Goal: Obtain resource: Download file/media

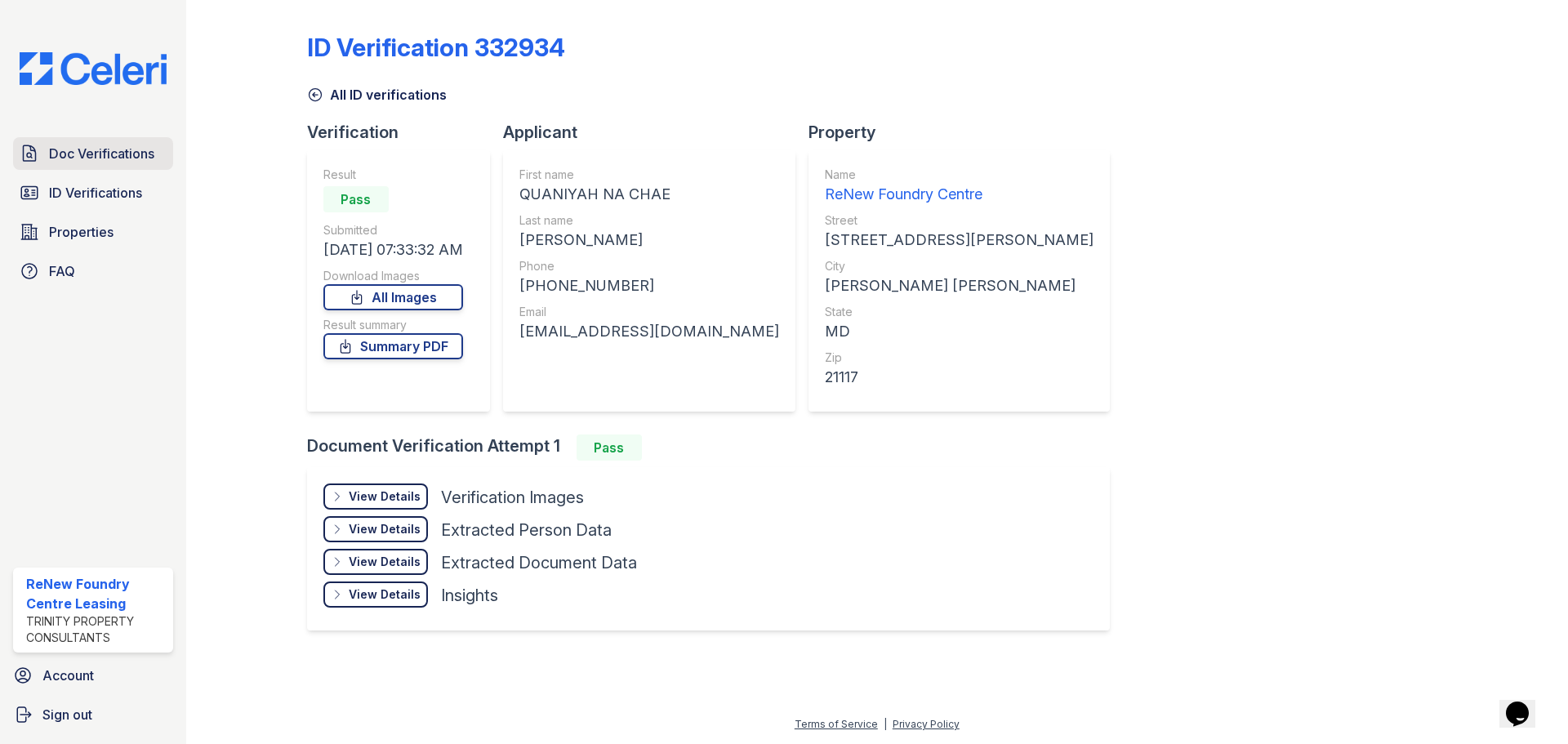
click at [107, 166] on link "Doc Verifications" at bounding box center [93, 154] width 160 height 33
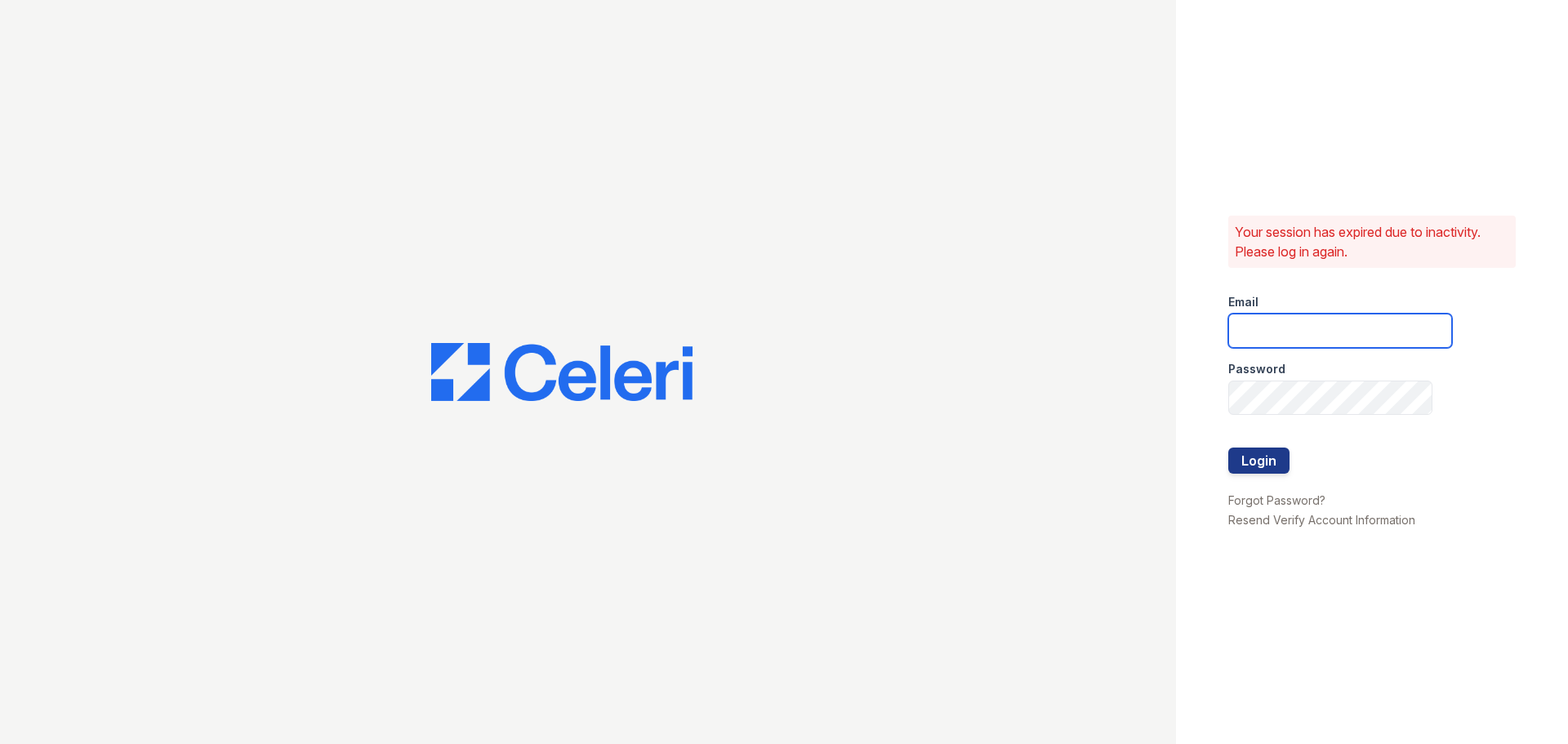
type input "[EMAIL_ADDRESS][DOMAIN_NAME]"
click at [1242, 466] on button "Login" at bounding box center [1259, 460] width 61 height 26
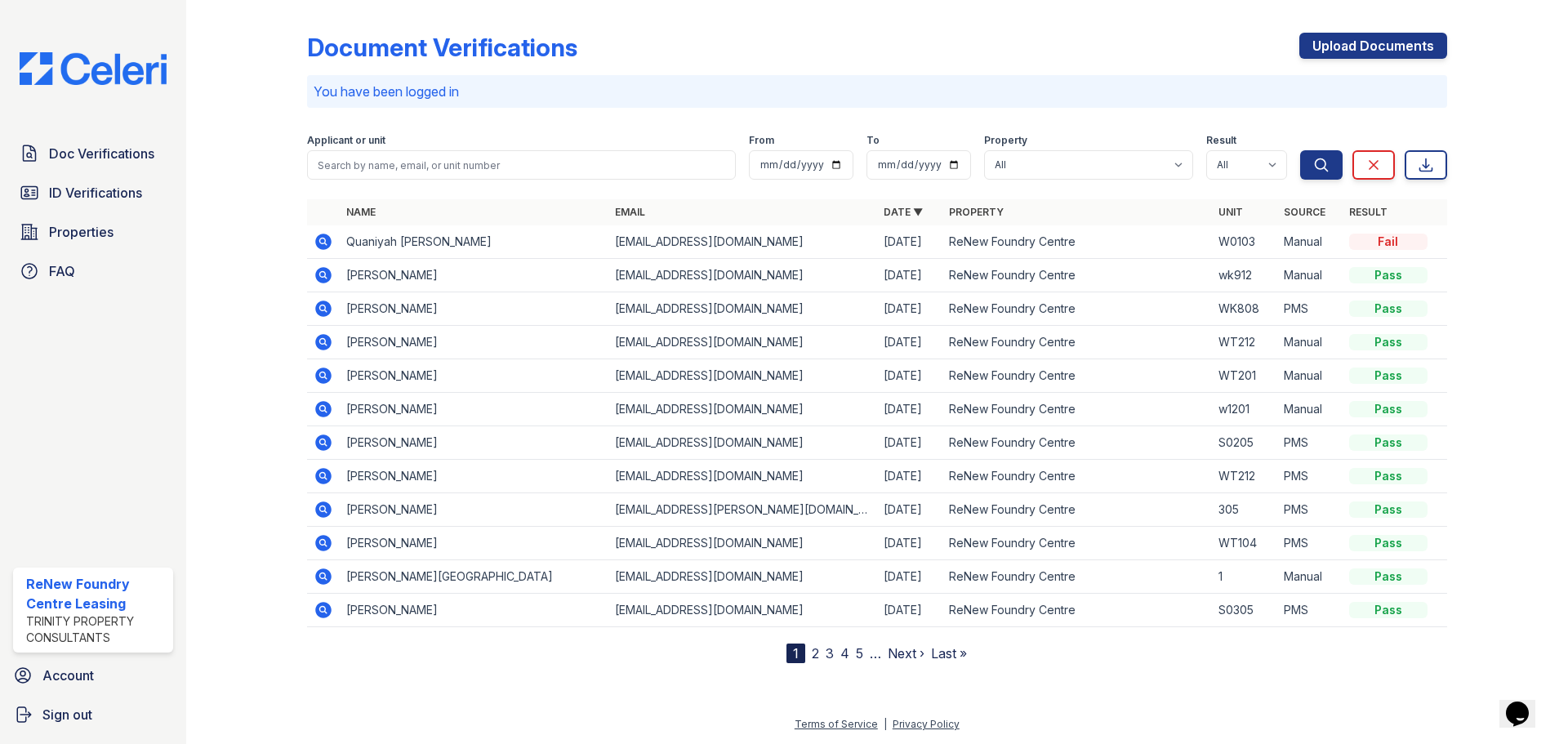
click at [315, 245] on icon at bounding box center [324, 242] width 20 height 20
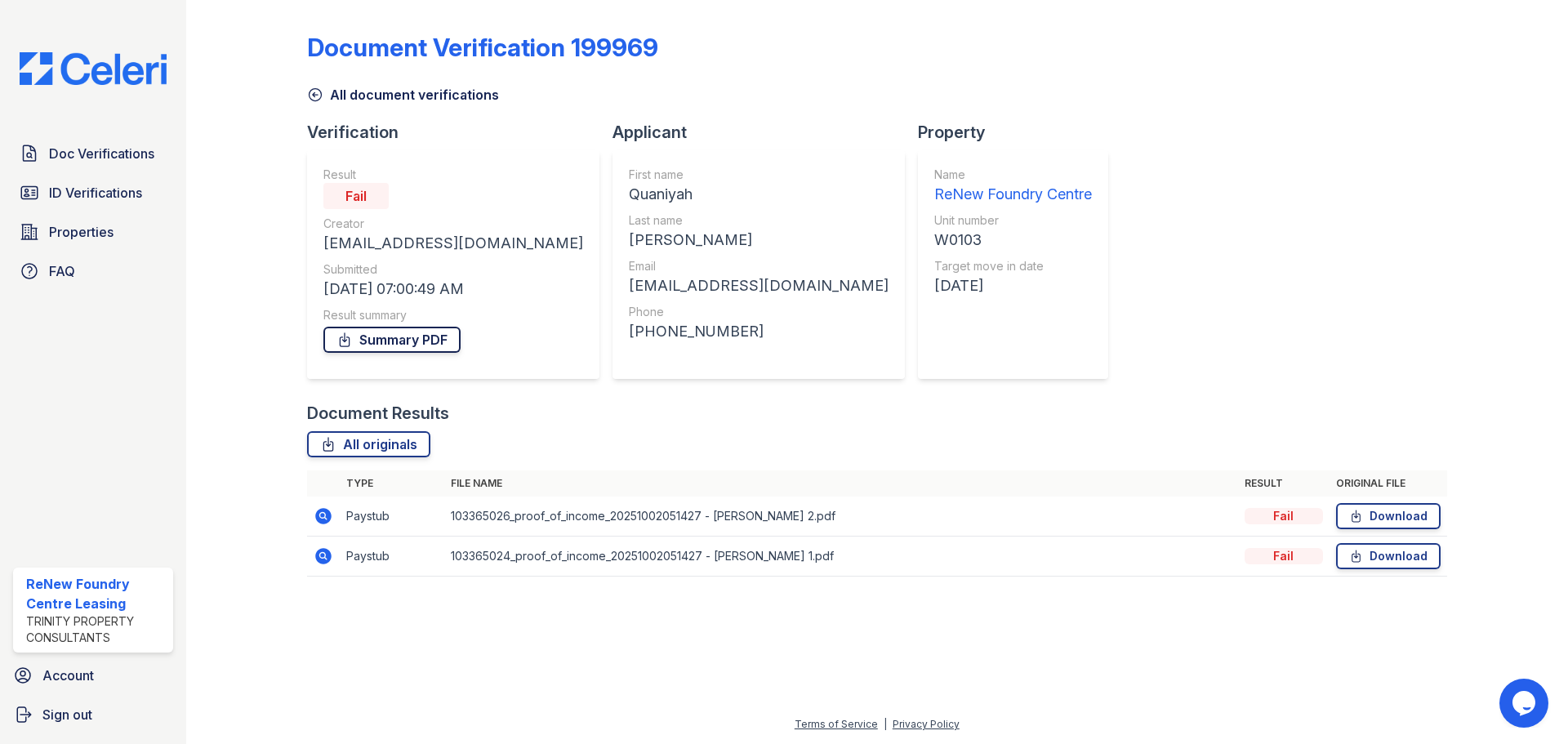
click at [403, 350] on link "Summary PDF" at bounding box center [391, 339] width 137 height 26
